Goal: Task Accomplishment & Management: Manage account settings

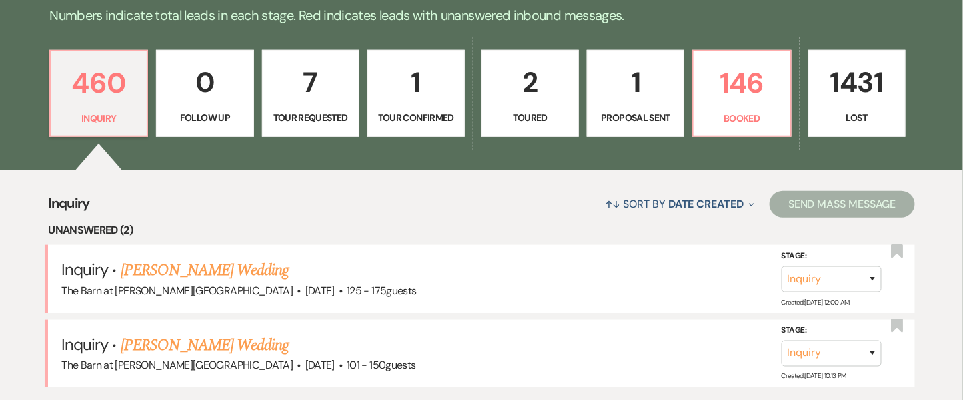
scroll to position [367, 0]
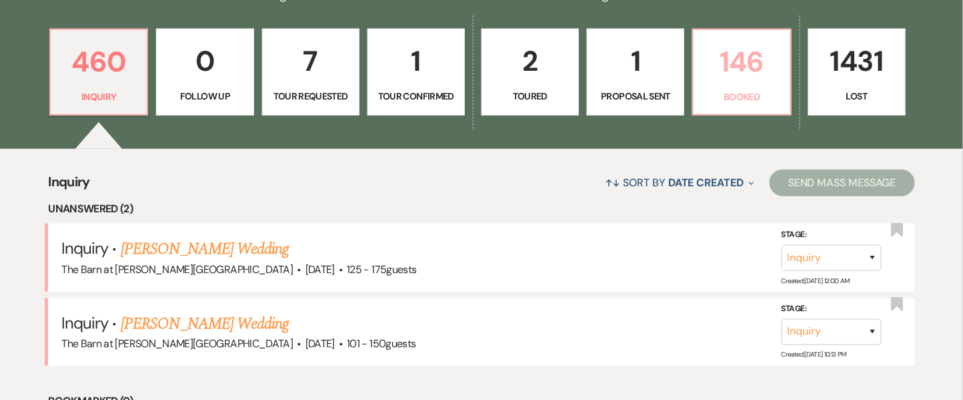
click at [752, 59] on p "146" at bounding box center [742, 61] width 80 height 45
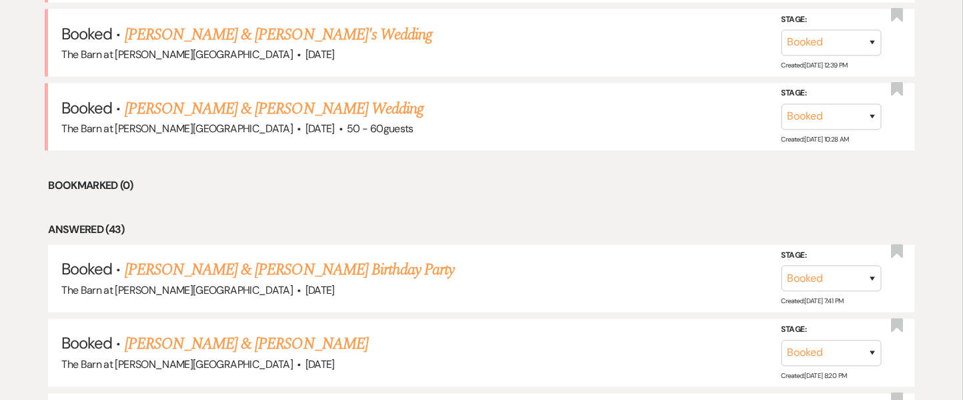
scroll to position [668, 0]
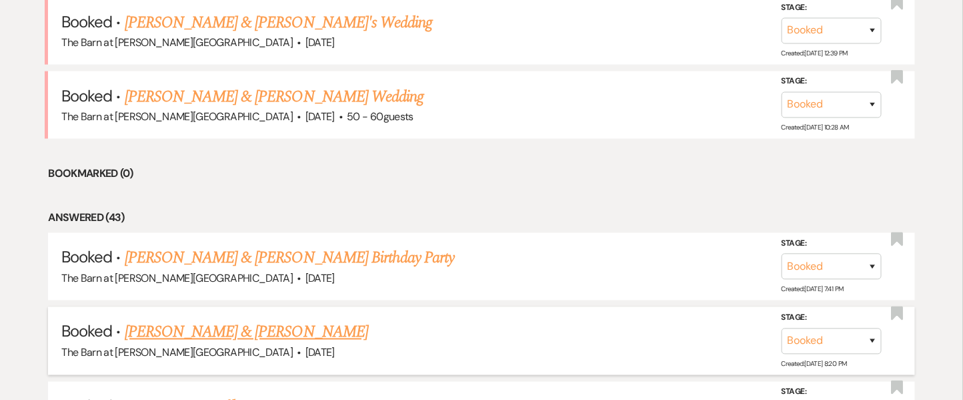
click at [282, 330] on link "[PERSON_NAME] & [PERSON_NAME]" at bounding box center [246, 332] width 243 height 24
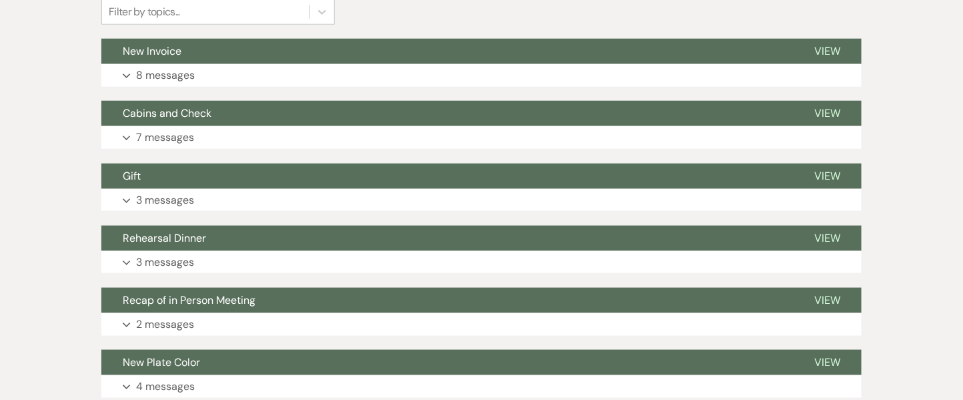
scroll to position [389, 0]
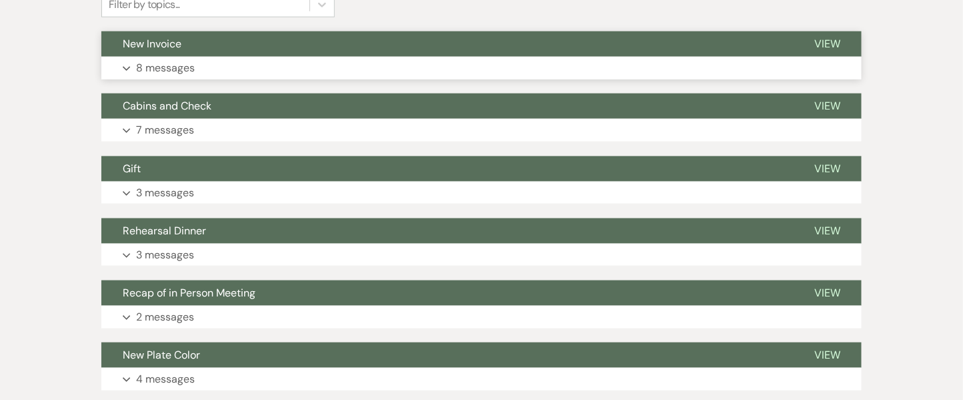
click at [169, 57] on button "Expand 8 messages" at bounding box center [481, 68] width 761 height 23
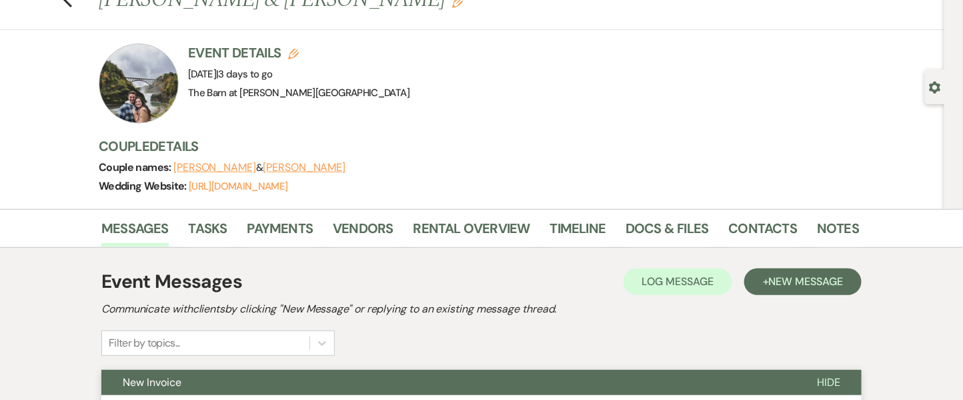
scroll to position [0, 0]
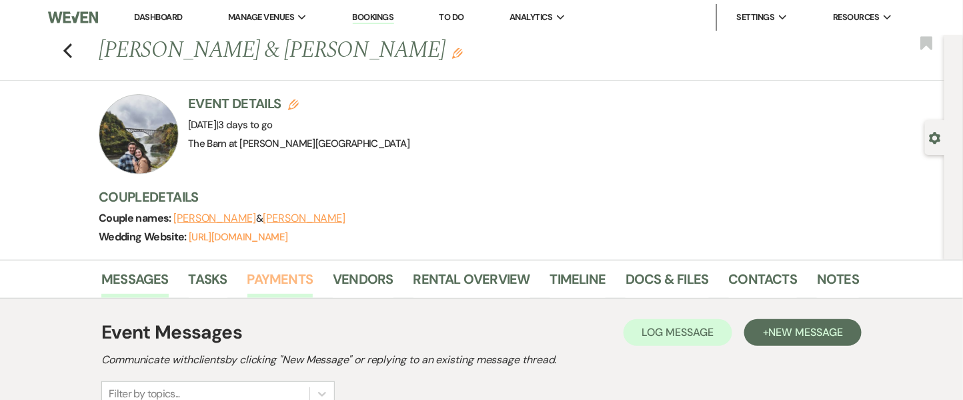
click at [281, 276] on link "Payments" at bounding box center [280, 282] width 66 height 29
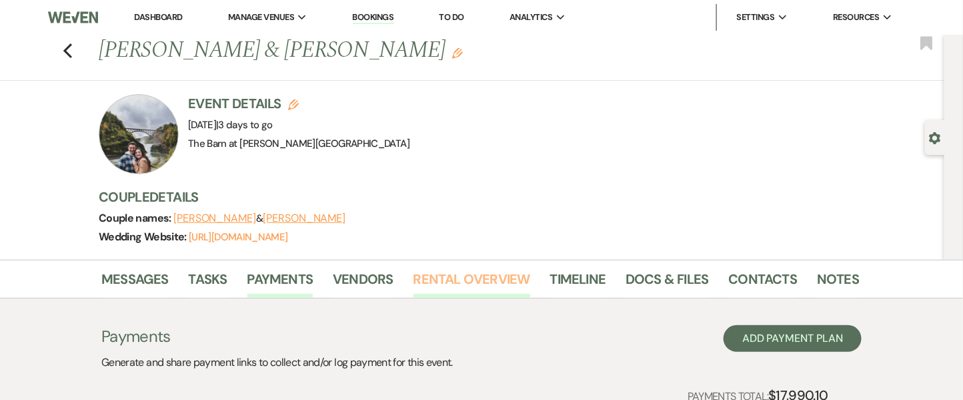
click at [448, 284] on link "Rental Overview" at bounding box center [472, 282] width 117 height 29
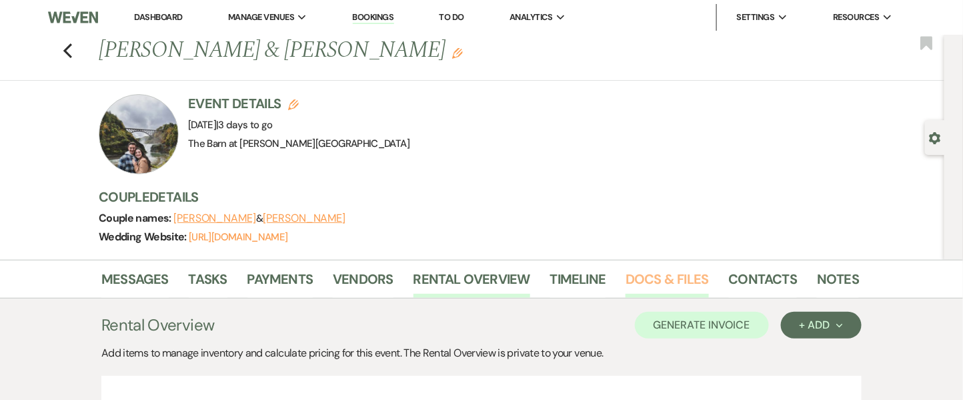
click at [668, 286] on link "Docs & Files" at bounding box center [667, 282] width 83 height 29
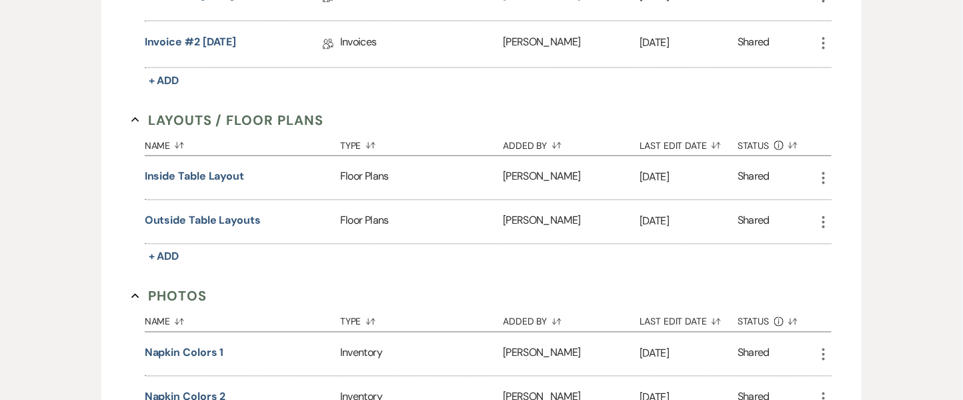
scroll to position [683, 0]
